Goal: Use online tool/utility: Use online tool/utility

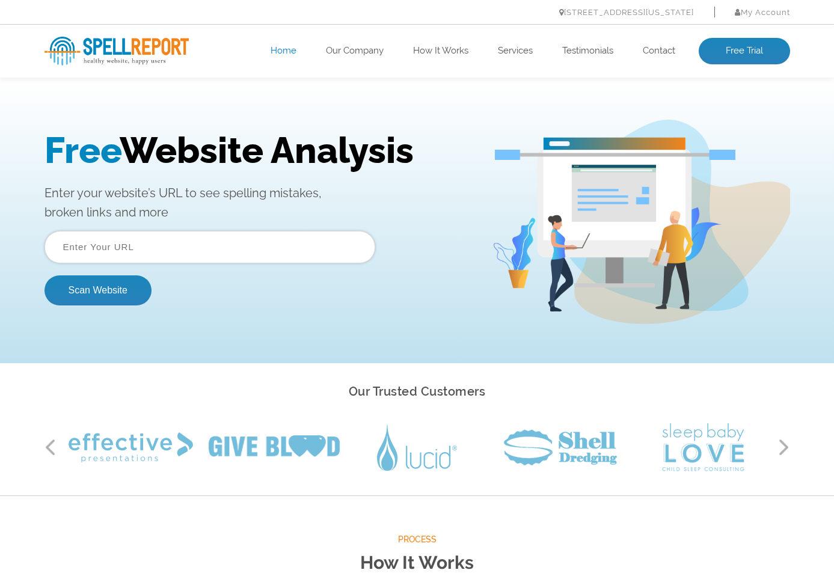
click at [92, 245] on input "text" at bounding box center [210, 247] width 331 height 32
type input "[DOMAIN_NAME]"
click at [45, 276] on button "Scan Website" at bounding box center [98, 291] width 107 height 30
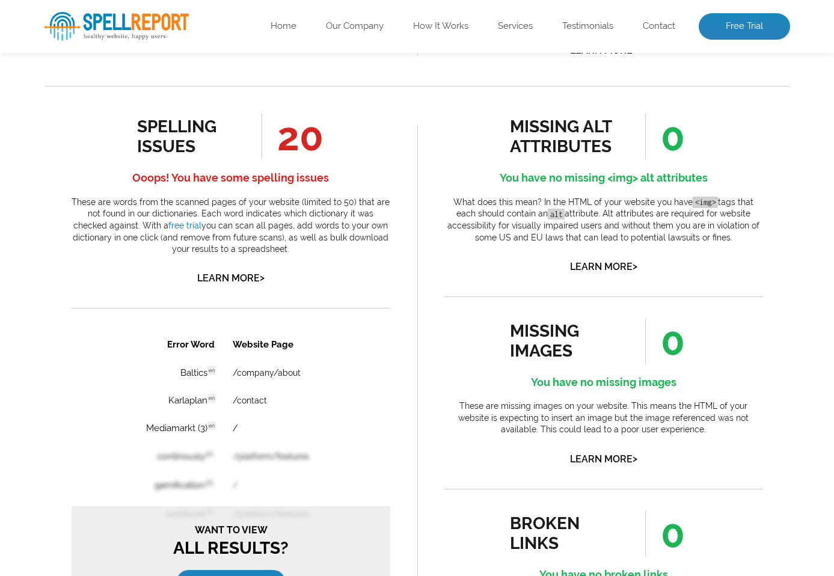
scroll to position [606, 0]
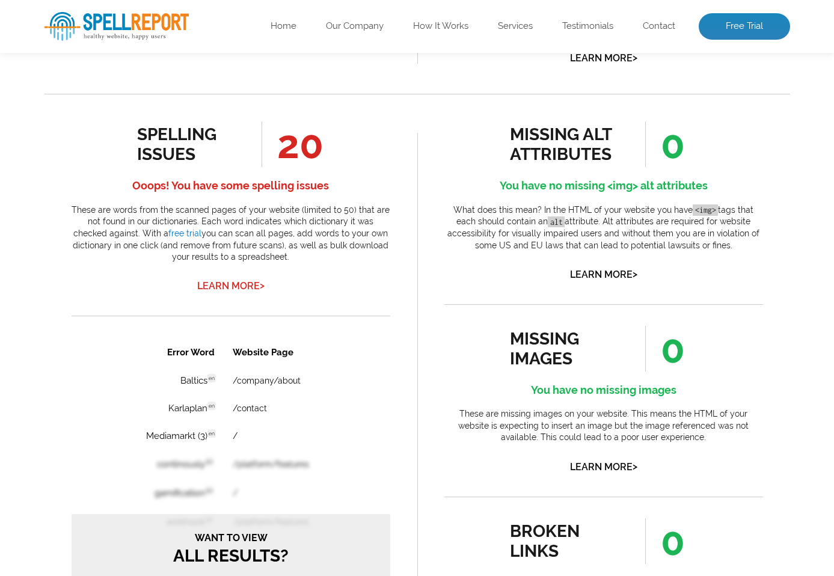
click at [239, 283] on link "Learn More >" at bounding box center [230, 285] width 67 height 11
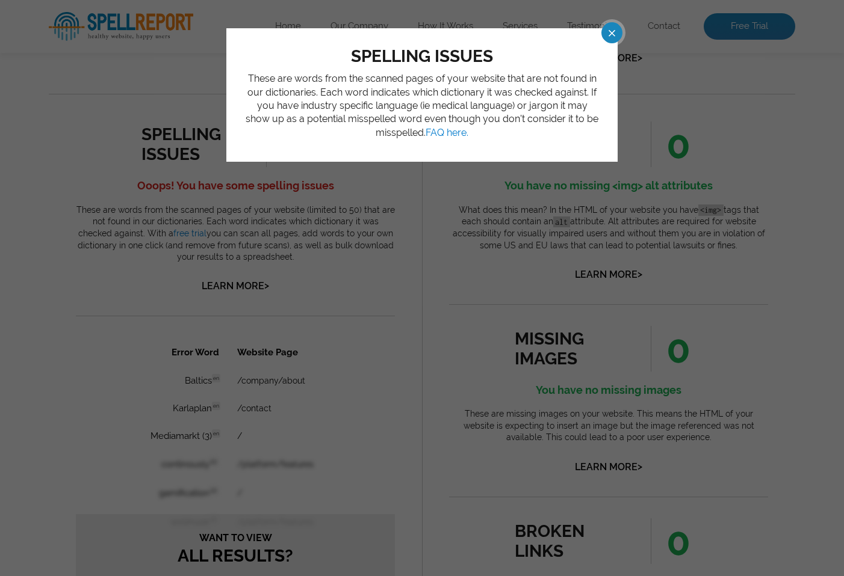
click at [611, 29] on span at bounding box center [600, 32] width 21 height 21
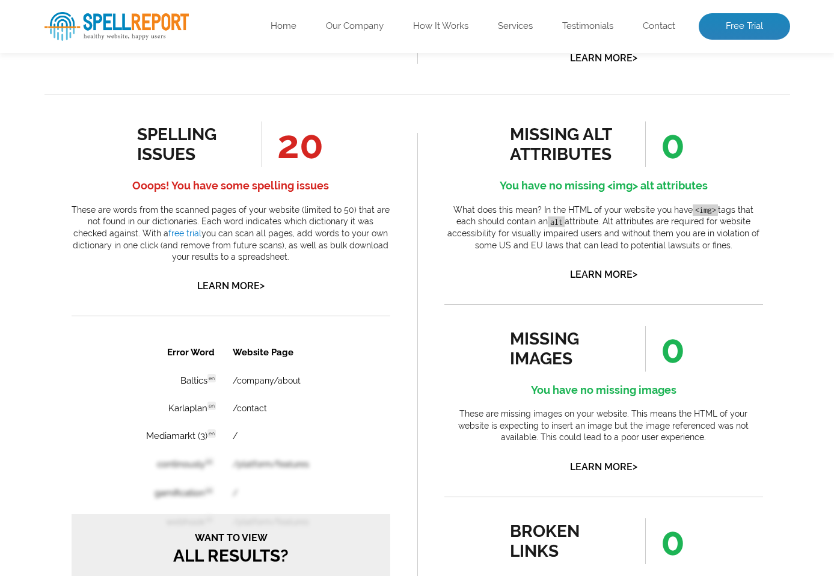
click at [416, 290] on div "spelling issues 20 Ooops! You have some spelling issues These are words from th…" at bounding box center [231, 479] width 373 height 770
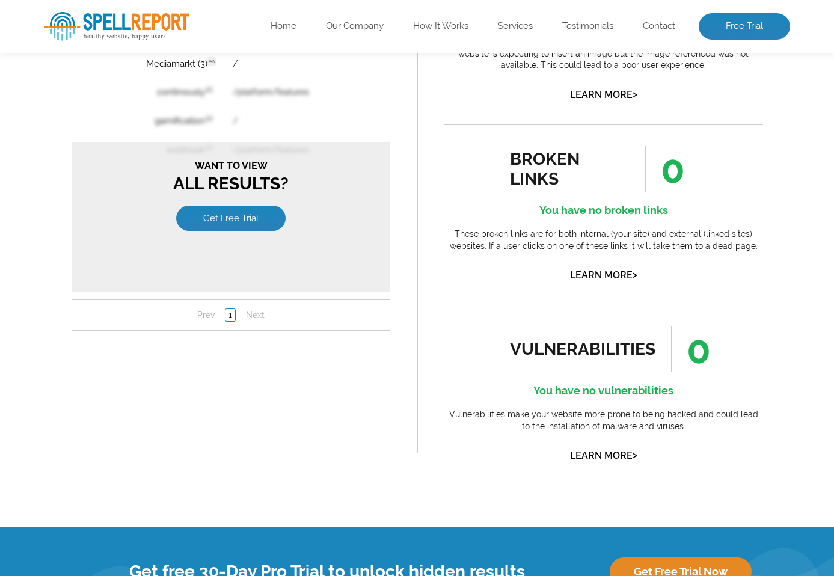
scroll to position [1076, 0]
